Goal: Transaction & Acquisition: Purchase product/service

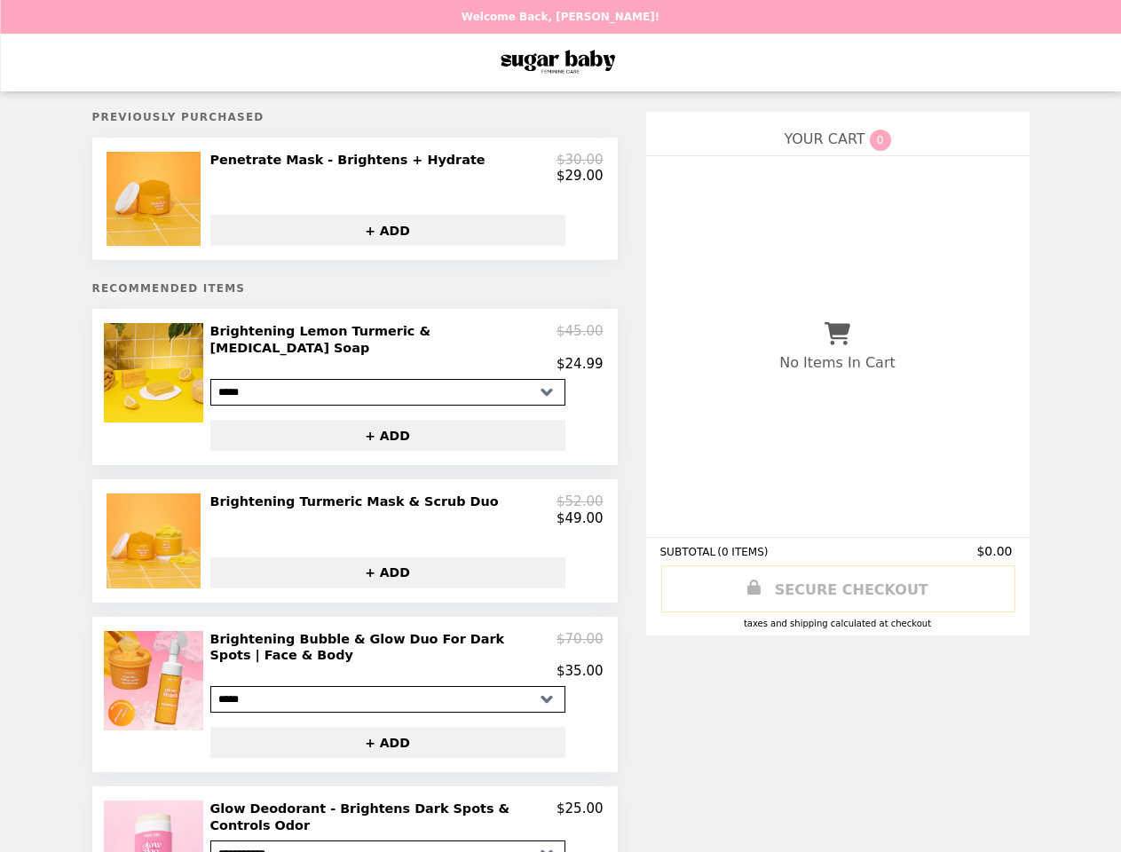
click at [156, 203] on img at bounding box center [155, 199] width 99 height 94
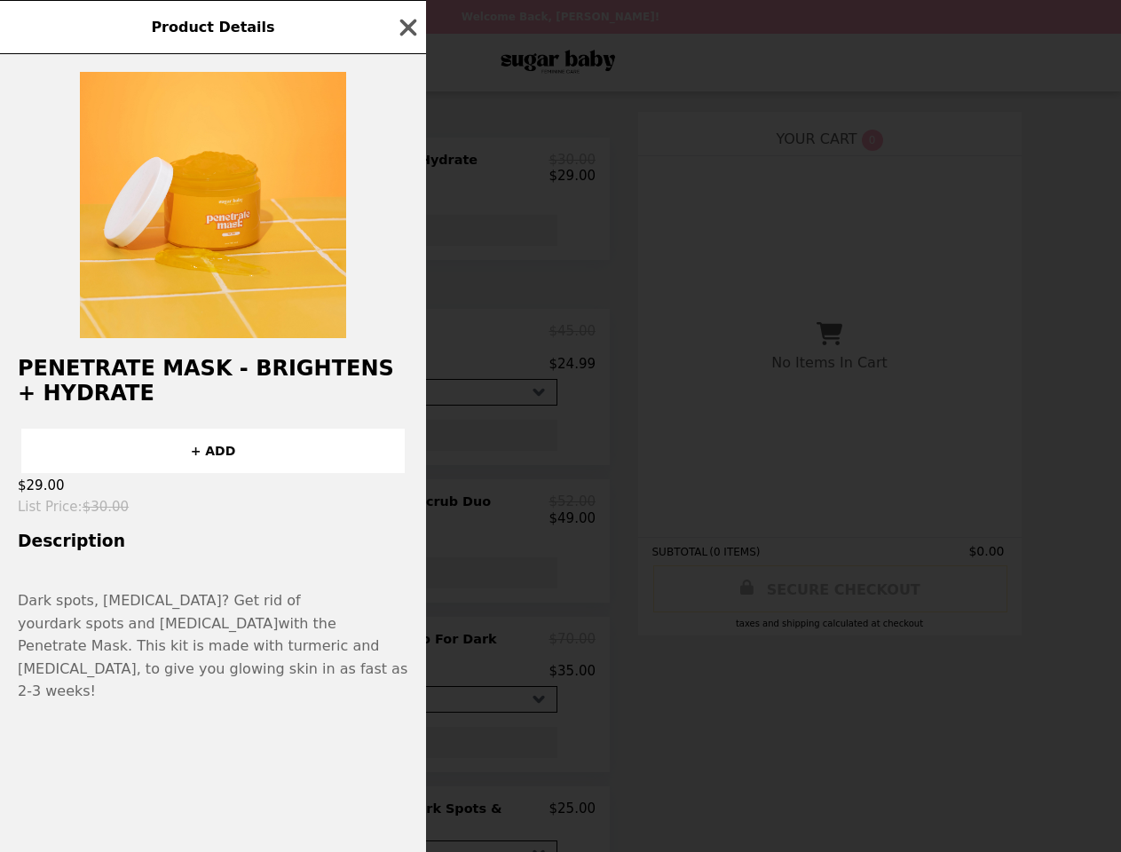
click at [406, 171] on div "Product Details Penetrate Mask - Brightens + Hydrate + ADD $29.00 List Price : …" at bounding box center [560, 426] width 1121 height 852
click at [388, 237] on div at bounding box center [213, 196] width 426 height 284
click at [156, 389] on h2 "Penetrate Mask - Brightens + Hydrate" at bounding box center [213, 381] width 426 height 50
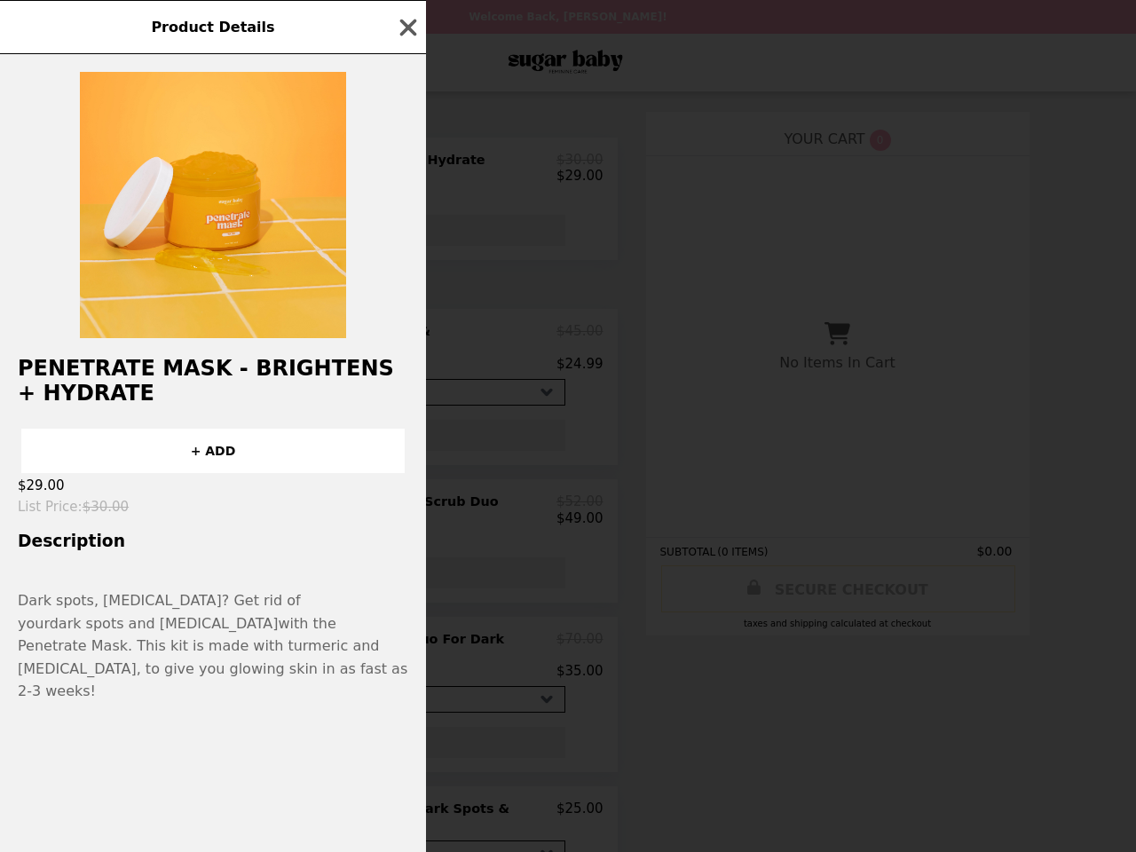
click at [406, 350] on div "Product Details Penetrate Mask - Brightens + Hydrate + ADD $29.00 List Price : …" at bounding box center [568, 426] width 1136 height 852
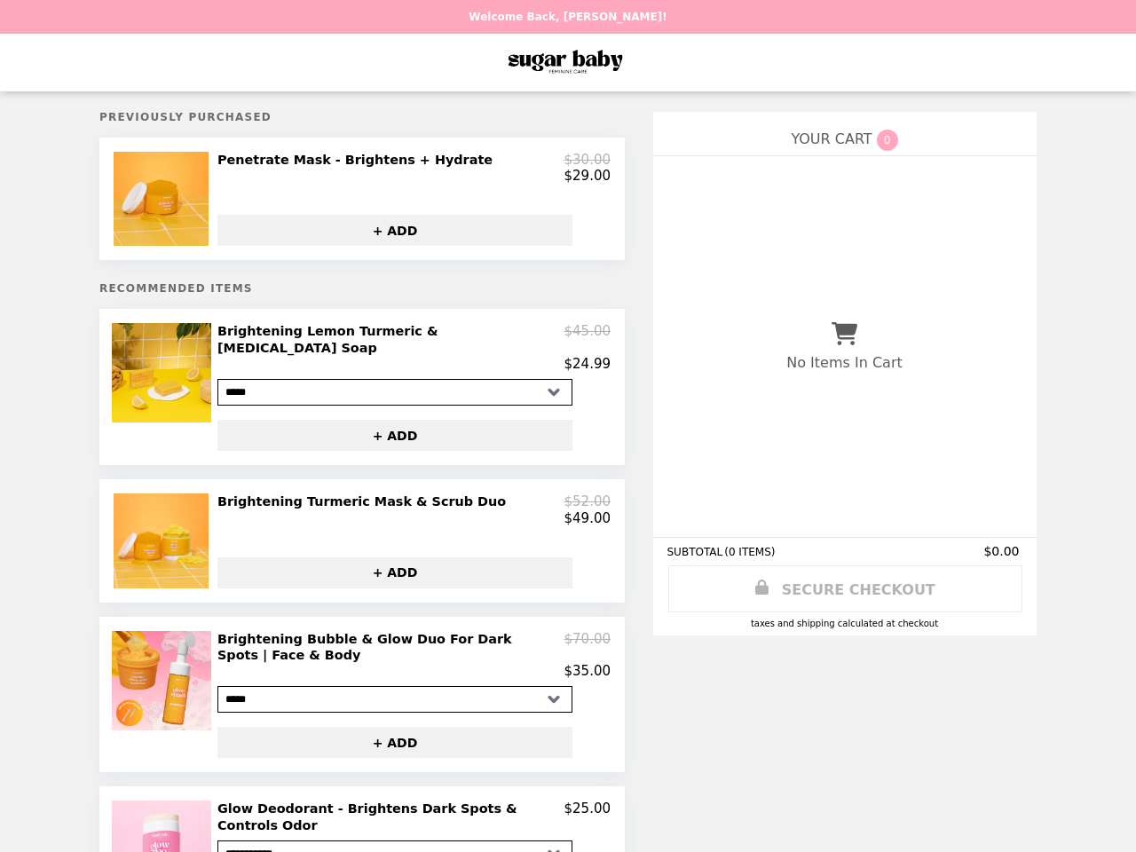
click at [388, 430] on button "+ ADD" at bounding box center [394, 435] width 355 height 31
click at [156, 539] on img at bounding box center [163, 540] width 99 height 94
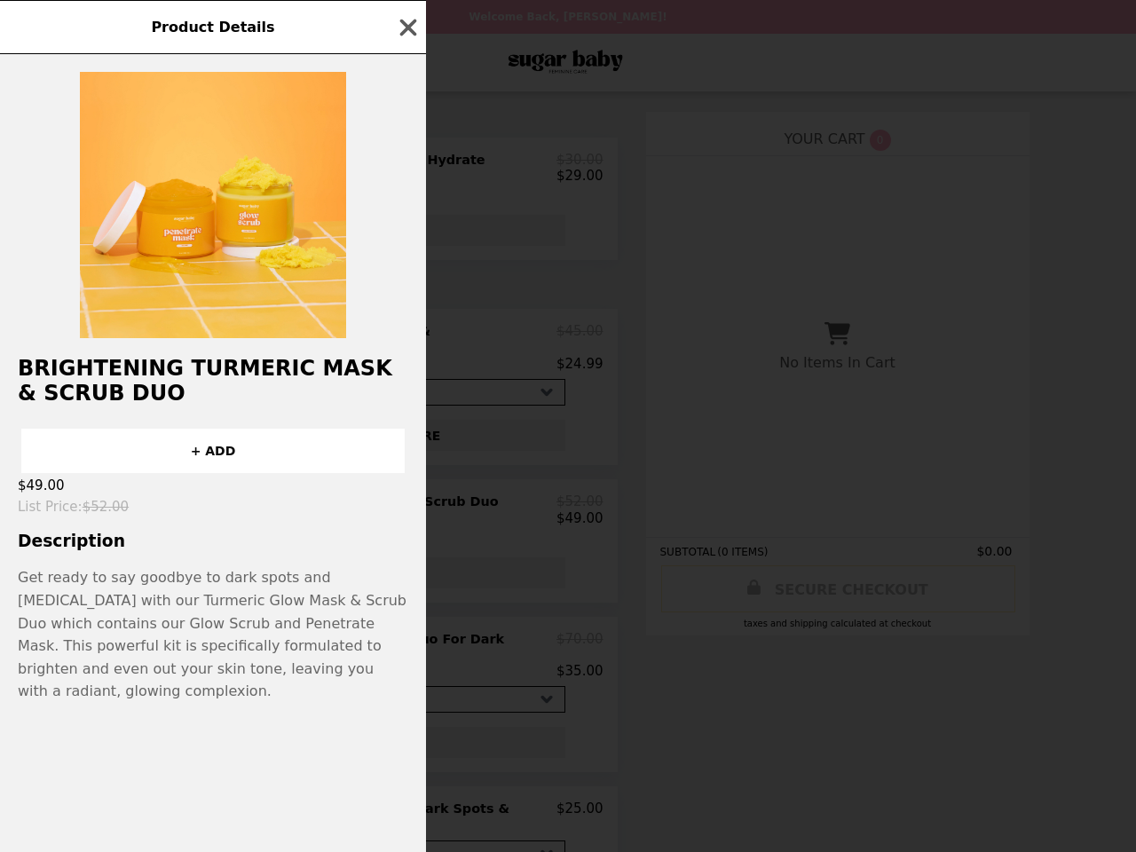
click at [406, 507] on div "Product Details Brightening Turmeric Mask & Scrub Duo + ADD $49.00 List Price :…" at bounding box center [568, 426] width 1136 height 852
click at [388, 572] on div "Brightening Turmeric Mask & Scrub Duo + ADD $49.00 List Price : $52.00 Descript…" at bounding box center [213, 453] width 426 height 798
click at [156, 696] on p "Get ready to say goodbye to dark spots and [MEDICAL_DATA] with our Turmeric Glo…" at bounding box center [213, 634] width 390 height 137
